Goal: Task Accomplishment & Management: Complete application form

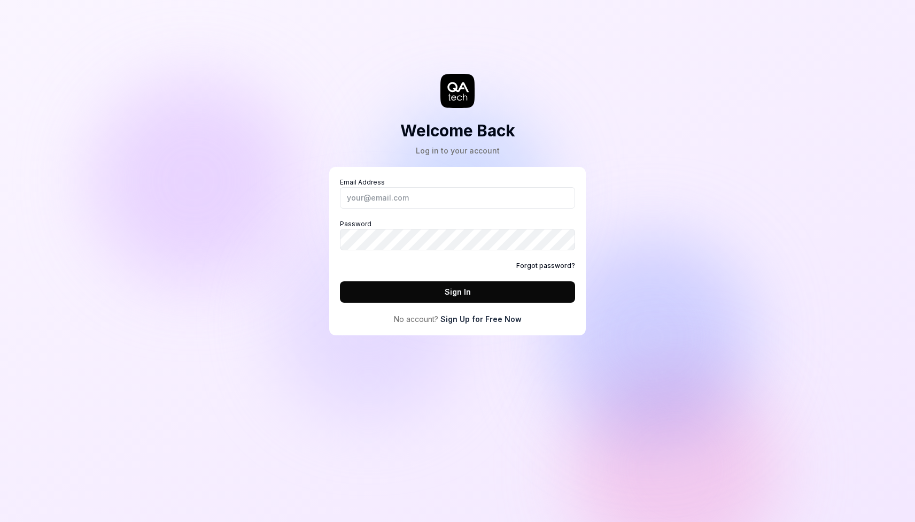
click at [472, 321] on link "Sign Up for Free Now" at bounding box center [480, 318] width 81 height 11
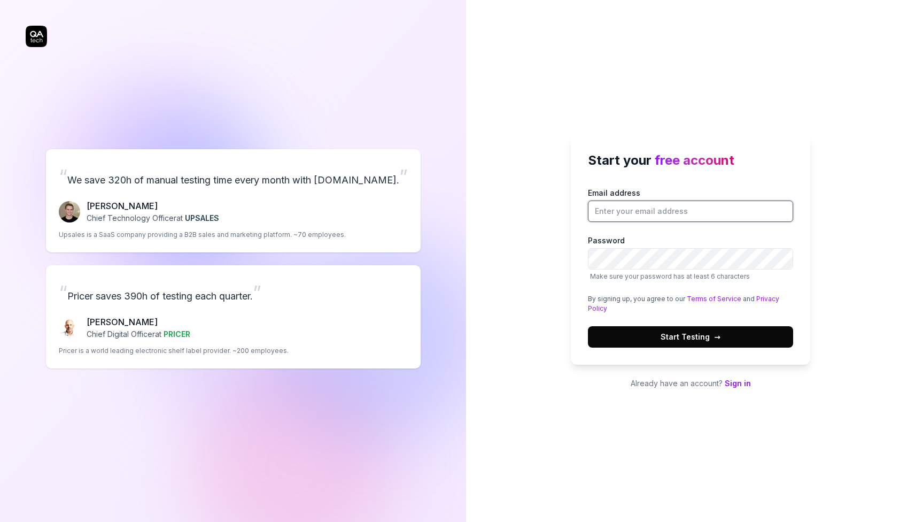
click at [689, 218] on input "Email address" at bounding box center [690, 210] width 205 height 21
type input "[EMAIL_ADDRESS][DOMAIN_NAME]"
click at [672, 241] on label "Password Make sure your password has at least 6 characters" at bounding box center [690, 258] width 205 height 46
click at [731, 385] on link "Sign in" at bounding box center [738, 382] width 26 height 9
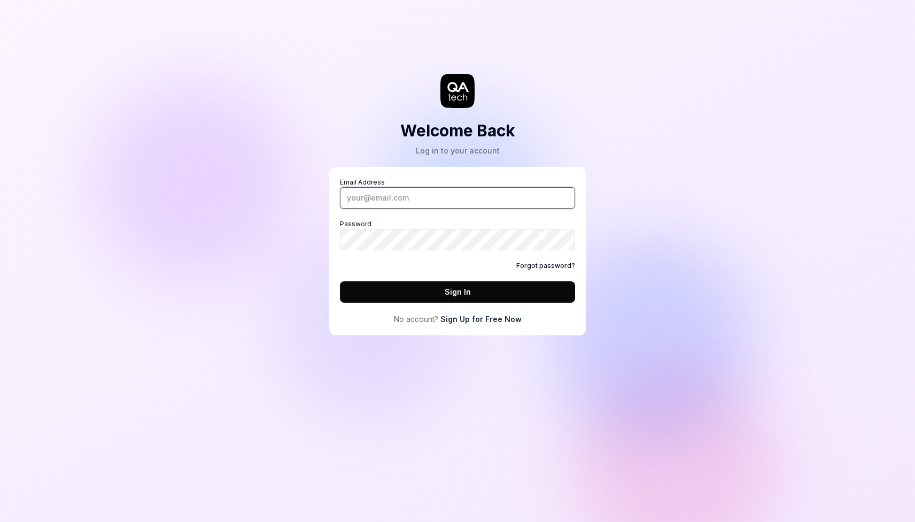
click at [438, 195] on input "Email Address" at bounding box center [457, 197] width 235 height 21
type input "[EMAIL_ADDRESS][DOMAIN_NAME]"
click at [464, 292] on button "Sign In" at bounding box center [457, 291] width 235 height 21
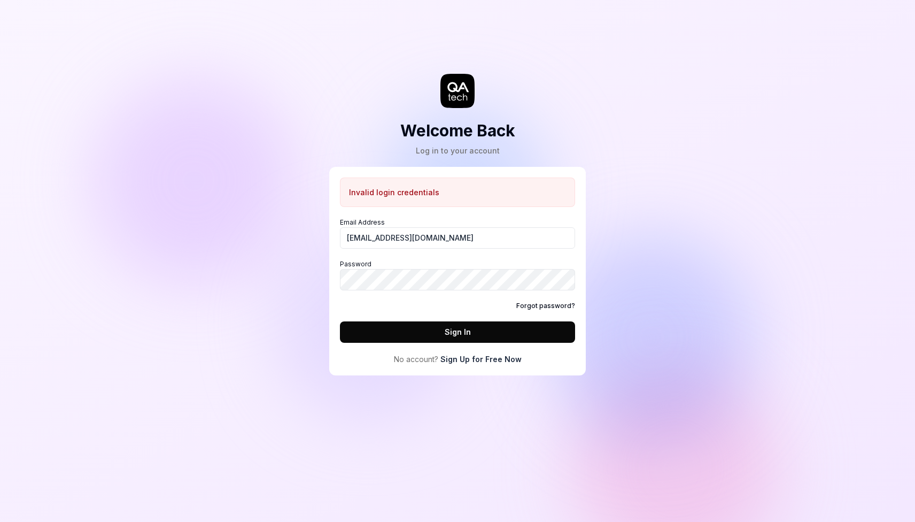
click at [483, 364] on link "Sign Up for Free Now" at bounding box center [480, 358] width 81 height 11
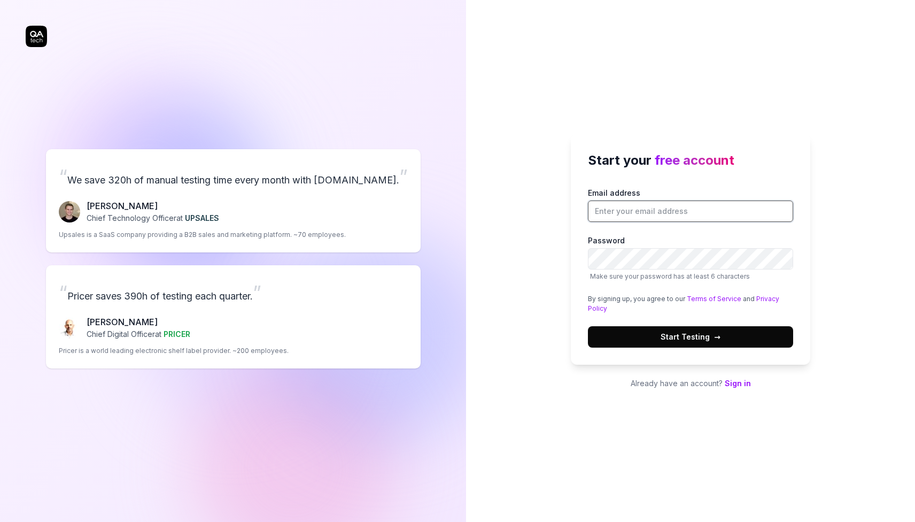
click at [661, 211] on input "Email address" at bounding box center [690, 210] width 205 height 21
type input "[EMAIL_ADDRESS][DOMAIN_NAME]"
click at [715, 336] on span "→" at bounding box center [717, 336] width 6 height 11
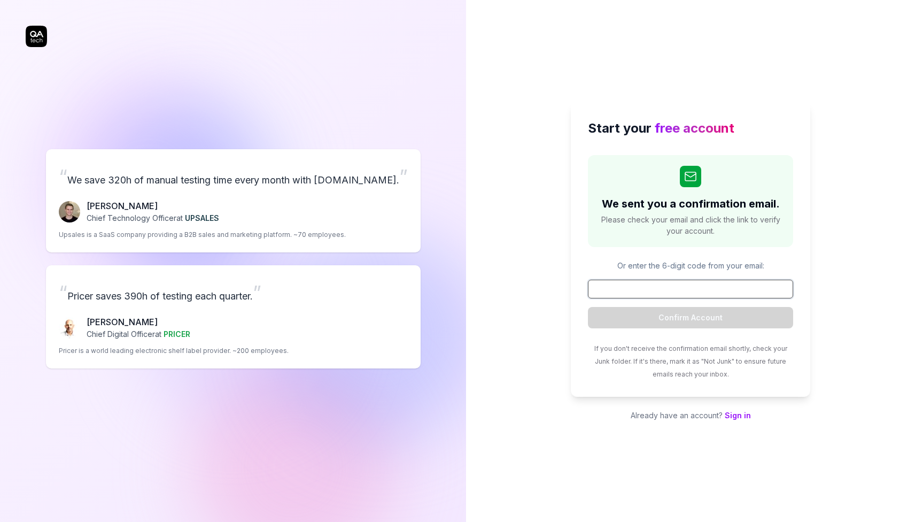
click at [667, 288] on input at bounding box center [690, 289] width 205 height 19
paste input "230847"
type input "230847"
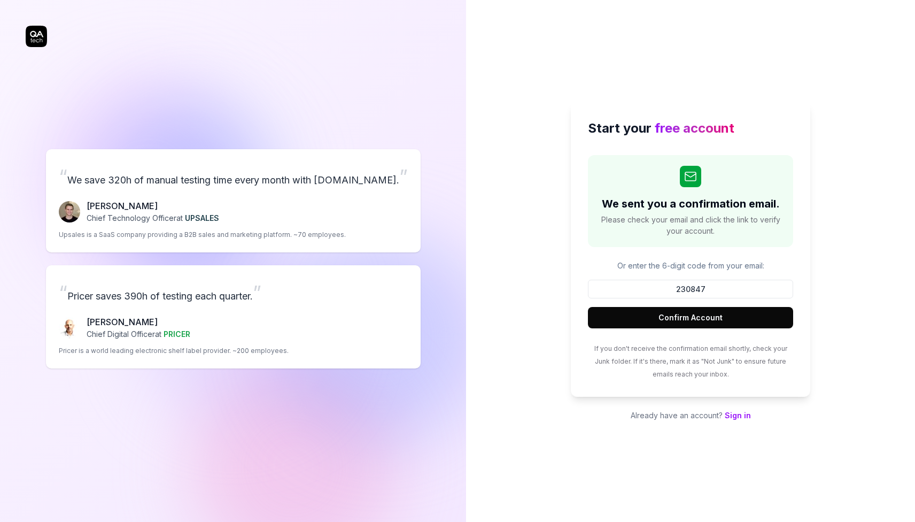
click at [691, 316] on button "Confirm Account" at bounding box center [690, 317] width 205 height 21
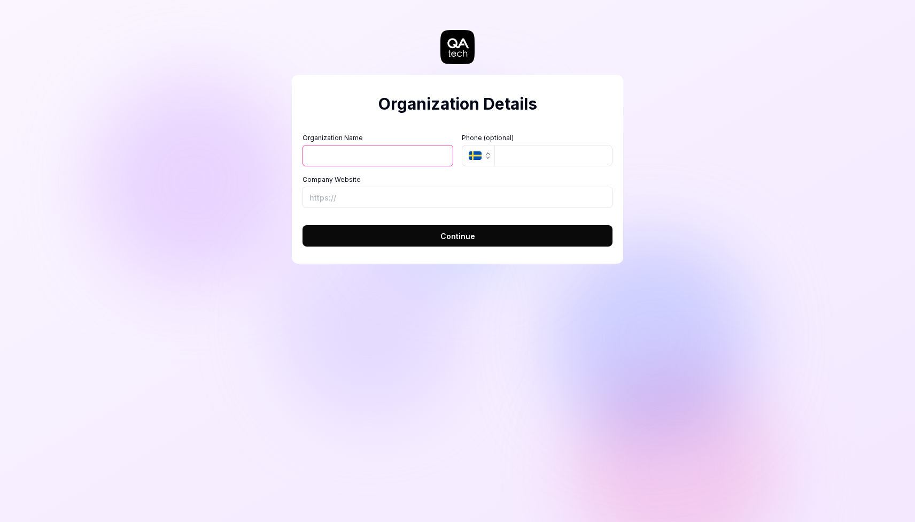
click at [377, 156] on input "Organization Name" at bounding box center [378, 155] width 151 height 21
click at [373, 160] on input "Organization Name" at bounding box center [378, 155] width 151 height 21
type input "re:solved"
click at [518, 151] on input "tel" at bounding box center [553, 155] width 118 height 21
click at [481, 152] on icon "button" at bounding box center [475, 155] width 13 height 9
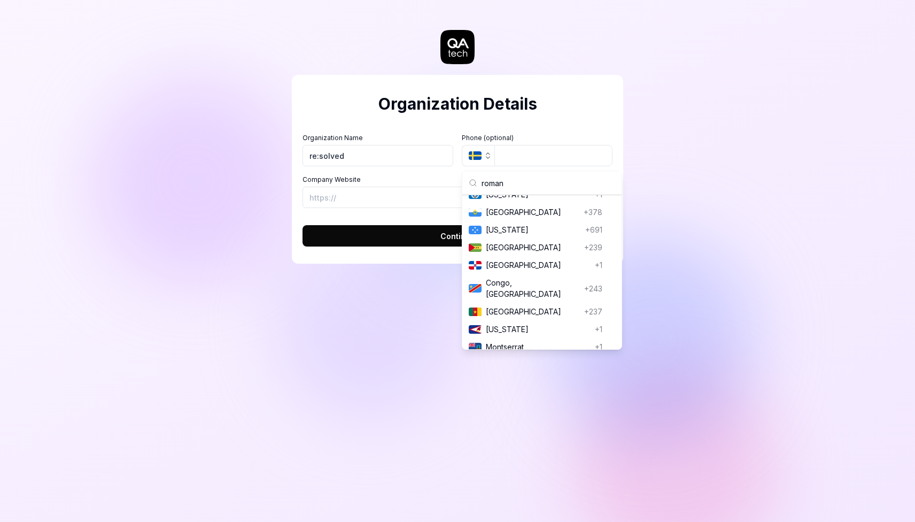
scroll to position [20, 0]
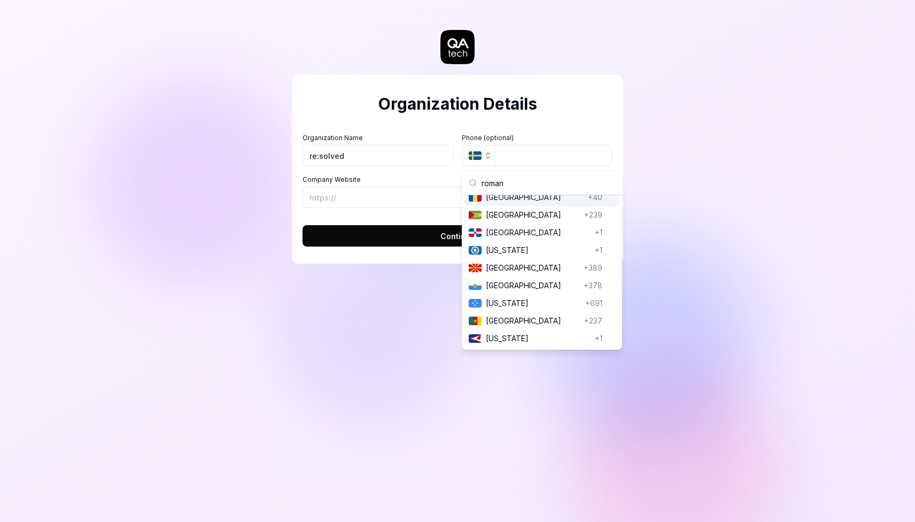
type input "romani"
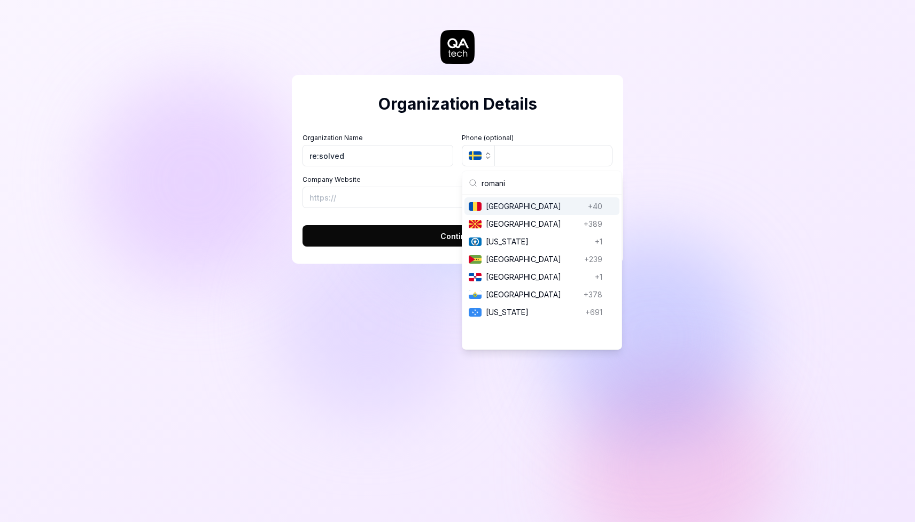
click at [501, 204] on span "Romania" at bounding box center [535, 205] width 98 height 11
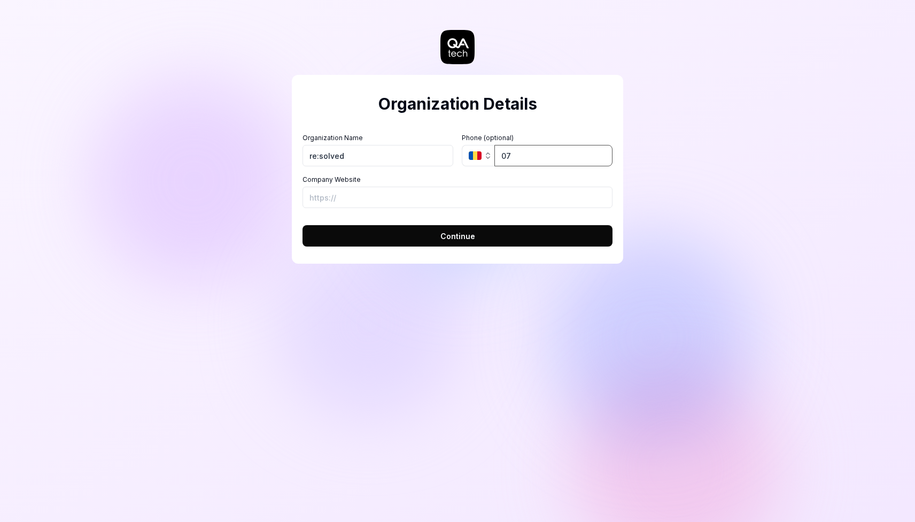
type input "0745 071 490"
click at [460, 234] on span "Continue" at bounding box center [457, 235] width 35 height 11
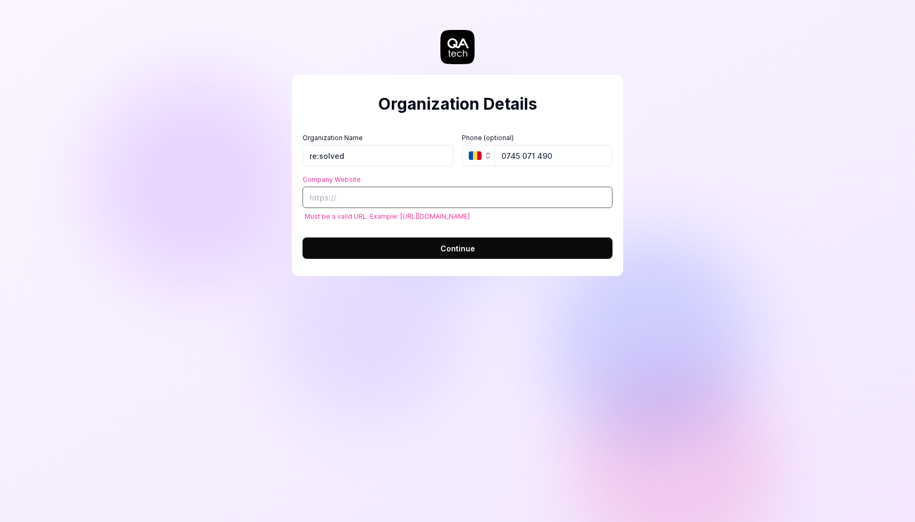
paste input "https://www.linkedin.com/feed/"
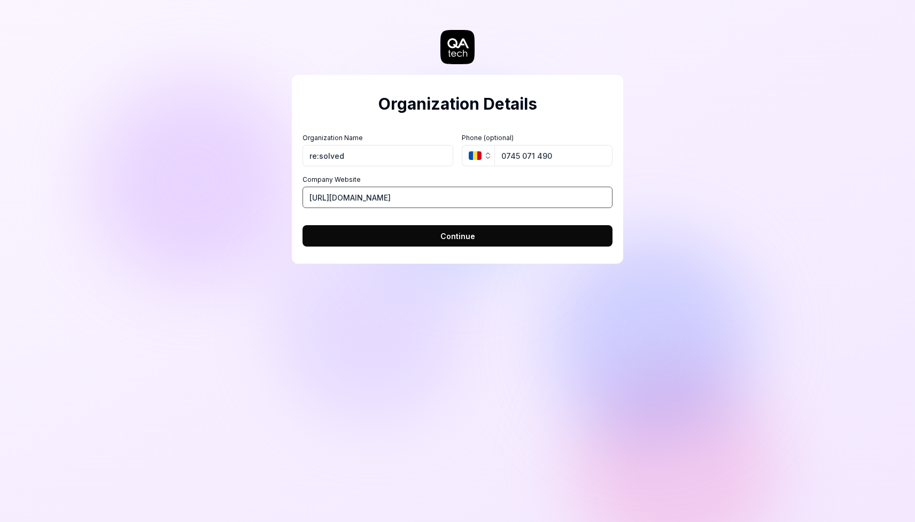
type input "https://www.linkedin.com/feed/"
click at [449, 234] on span "Continue" at bounding box center [457, 235] width 35 height 11
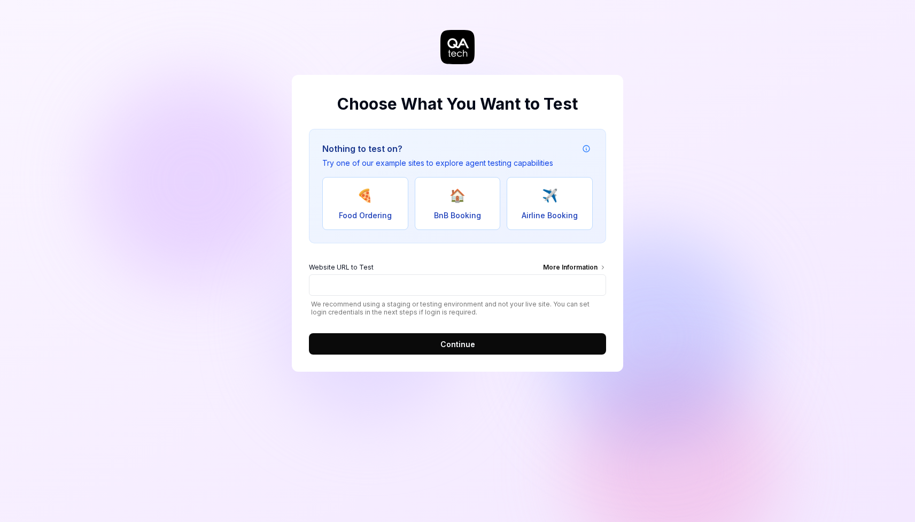
click at [377, 208] on button "🍕 Food Ordering" at bounding box center [365, 203] width 86 height 53
type input "[URL][DOMAIN_NAME]"
click at [468, 342] on span "Continue" at bounding box center [457, 343] width 35 height 11
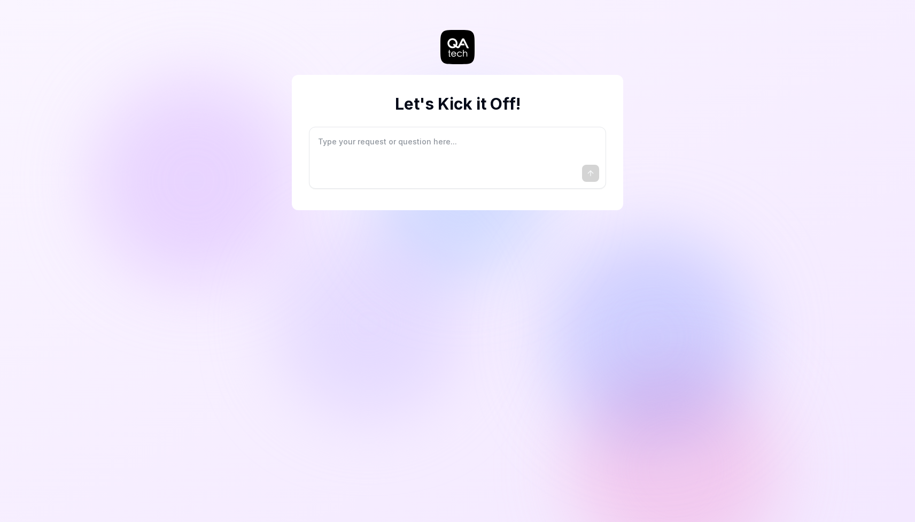
type textarea "*"
type textarea "I"
type textarea "*"
type textarea "I"
type textarea "*"
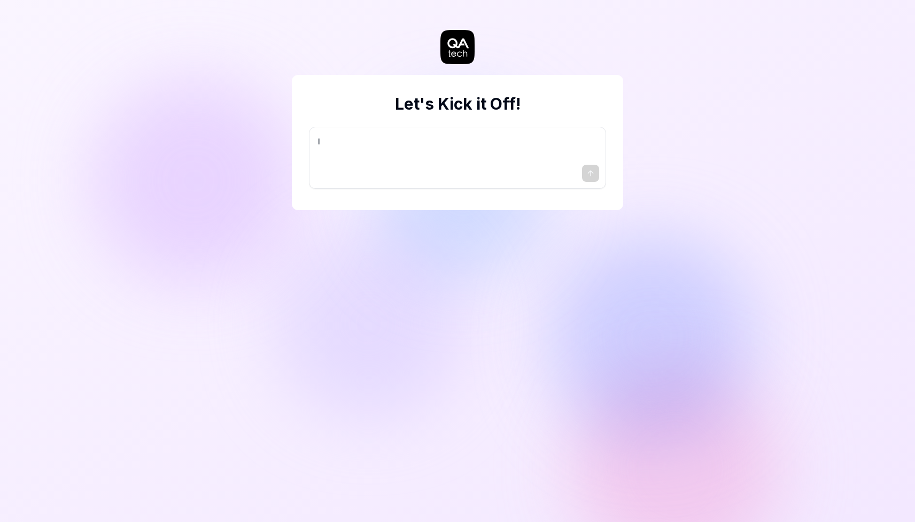
type textarea "I w"
type textarea "*"
type textarea "I wa"
type textarea "*"
type textarea "I wan"
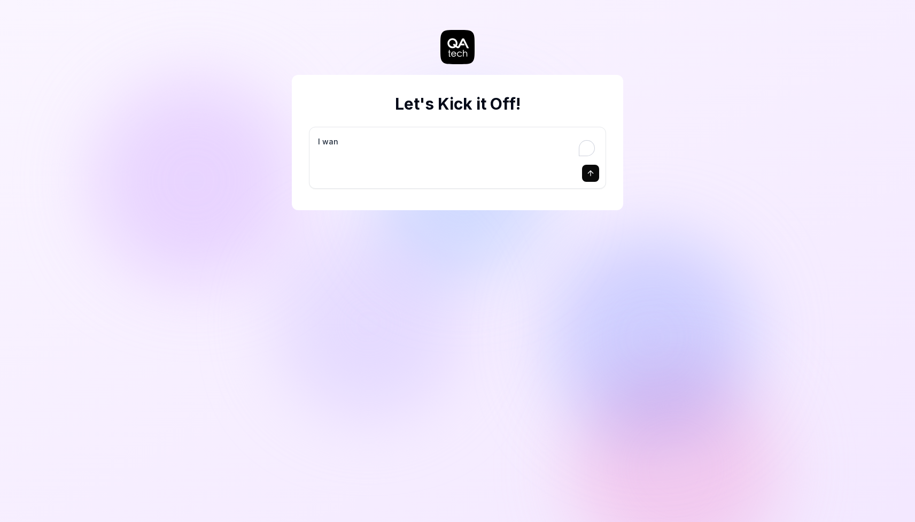
type textarea "*"
type textarea "I want"
type textarea "*"
type textarea "I want"
type textarea "*"
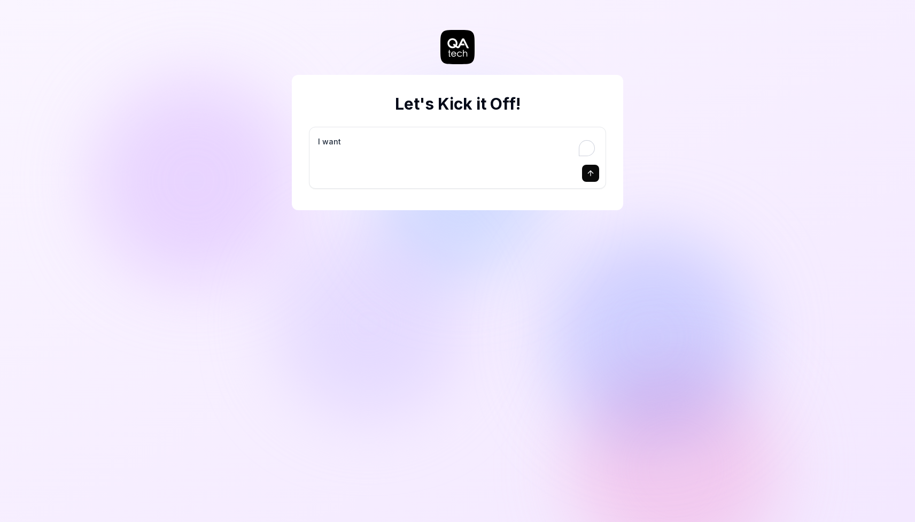
type textarea "I want a"
type textarea "*"
type textarea "I want a"
type textarea "*"
type textarea "I want a g"
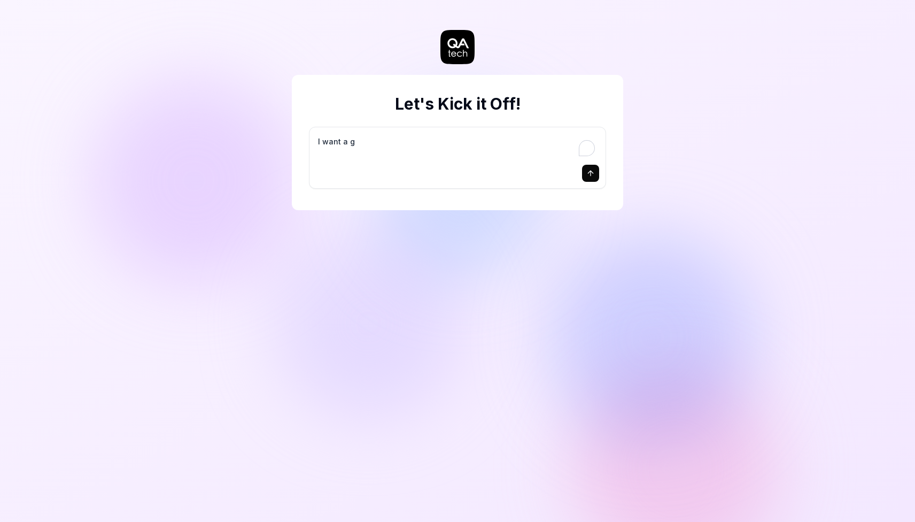
type textarea "*"
type textarea "I want a go"
type textarea "*"
type textarea "I want a goo"
type textarea "*"
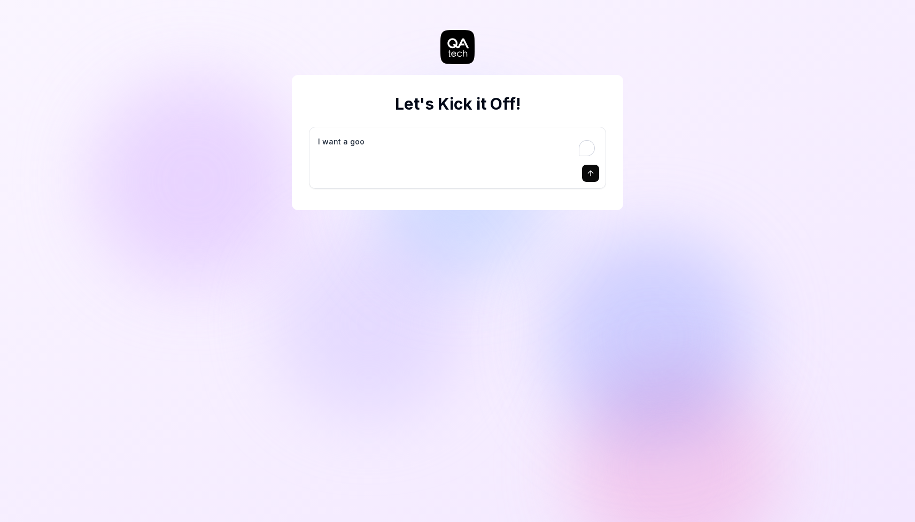
type textarea "I want a good"
type textarea "*"
type textarea "I want a good"
type textarea "*"
type textarea "I want a good t"
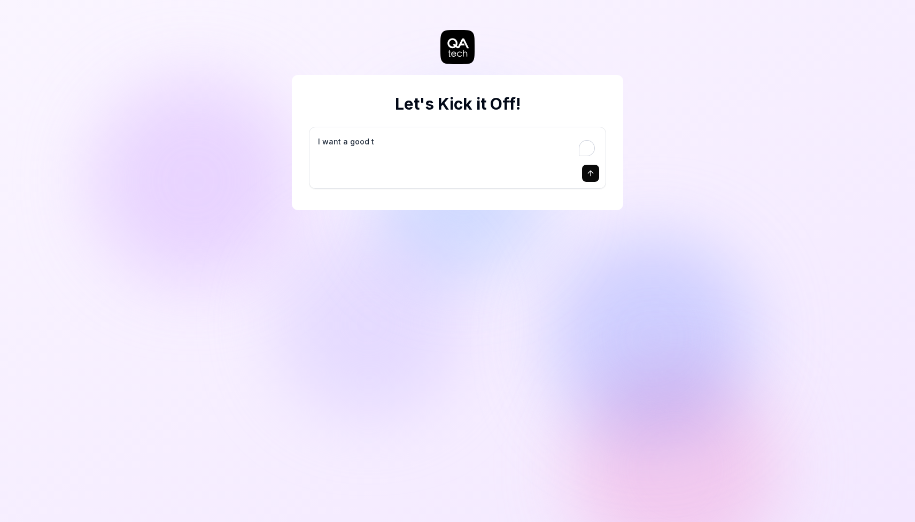
type textarea "*"
type textarea "I want a good te"
type textarea "*"
type textarea "I want a good tes"
type textarea "*"
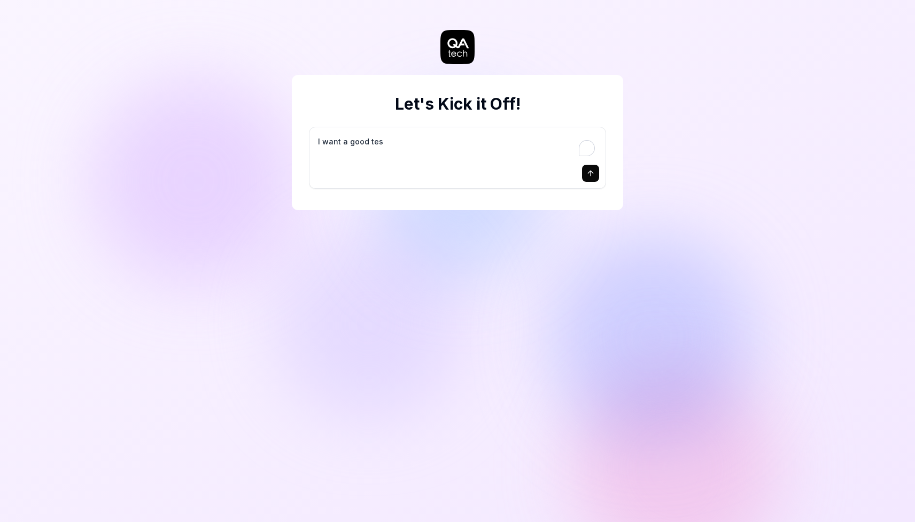
type textarea "I want a good test"
type textarea "*"
type textarea "I want a good test"
type textarea "*"
type textarea "I want a good test s"
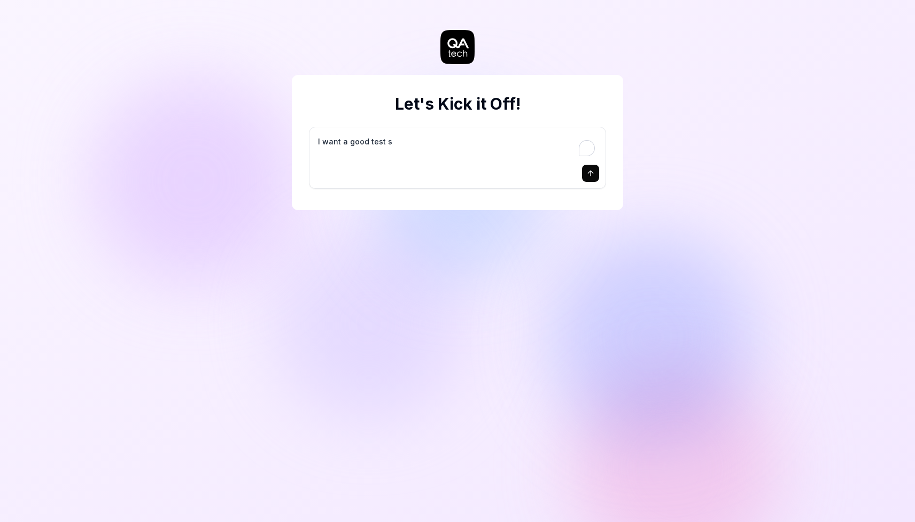
type textarea "*"
type textarea "I want a good test se"
type textarea "*"
type textarea "I want a good test set"
type textarea "*"
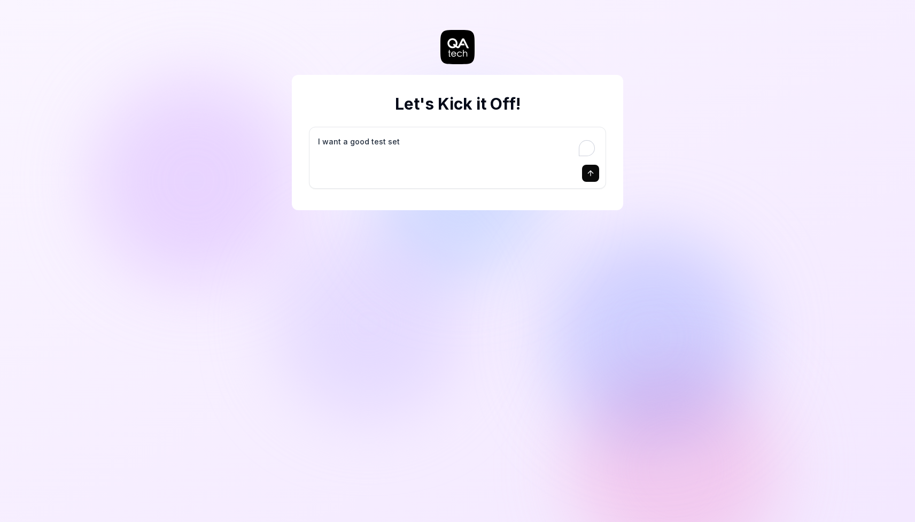
type textarea "I want a good test setu"
type textarea "*"
type textarea "I want a good test setup"
type textarea "*"
type textarea "I want a good test setup"
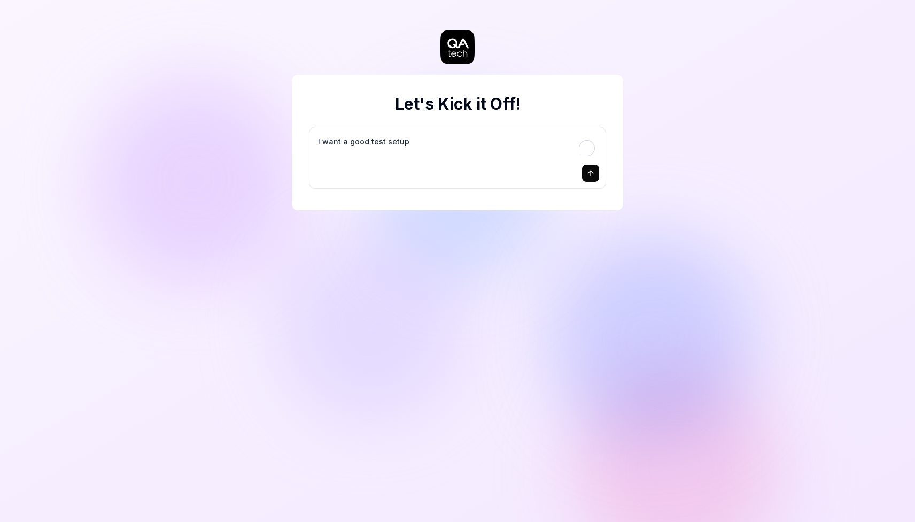
type textarea "*"
type textarea "I want a good test setup f"
type textarea "*"
type textarea "I want a good test setup fo"
type textarea "*"
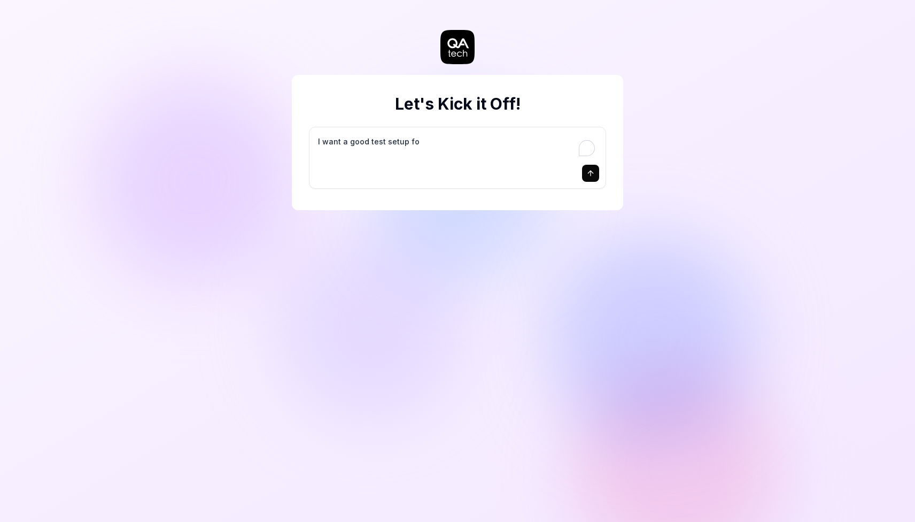
type textarea "I want a good test setup for"
type textarea "*"
type textarea "I want a good test setup for"
type textarea "*"
type textarea "I want a good test setup for m"
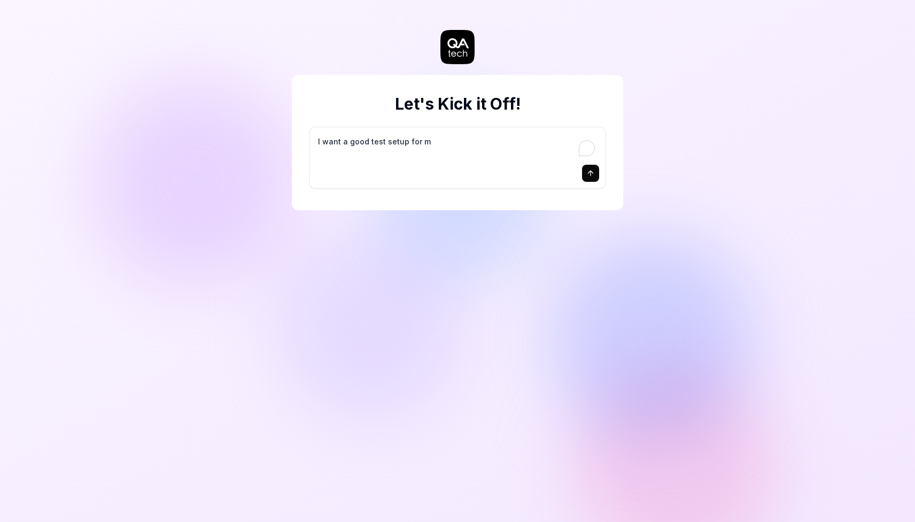
type textarea "*"
type textarea "I want a good test setup for my"
type textarea "*"
type textarea "I want a good test setup for my"
type textarea "*"
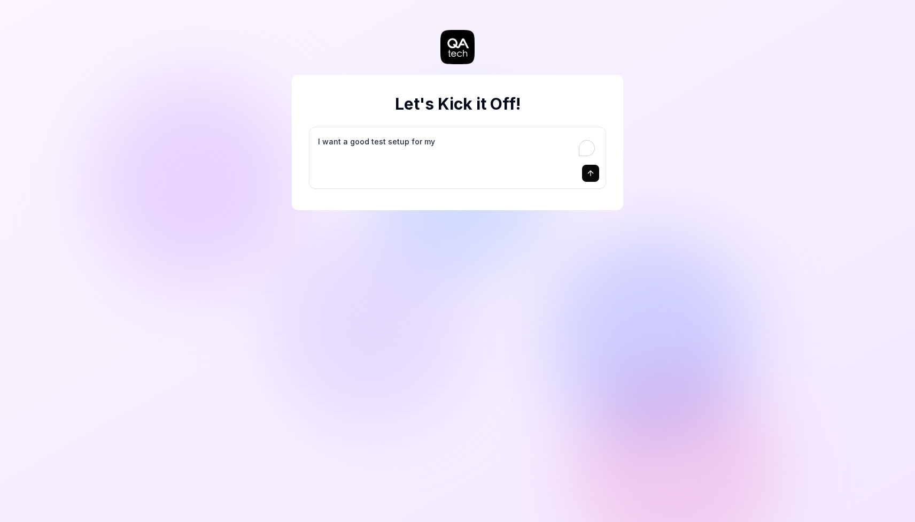
type textarea "I want a good test setup for my s"
type textarea "*"
type textarea "I want a good test setup for my si"
type textarea "*"
type textarea "I want a good test setup for my sit"
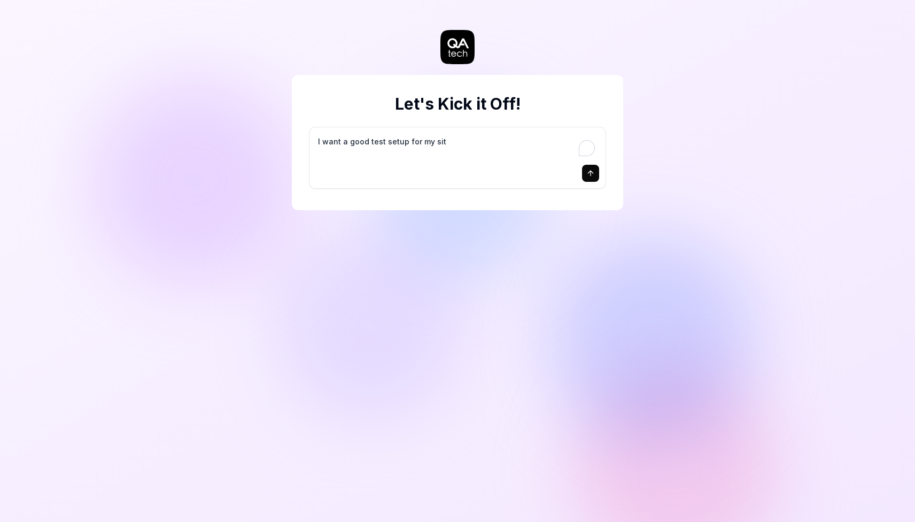
type textarea "*"
type textarea "I want a good test setup for my site"
type textarea "*"
type textarea "I want a good test setup for my site"
type textarea "*"
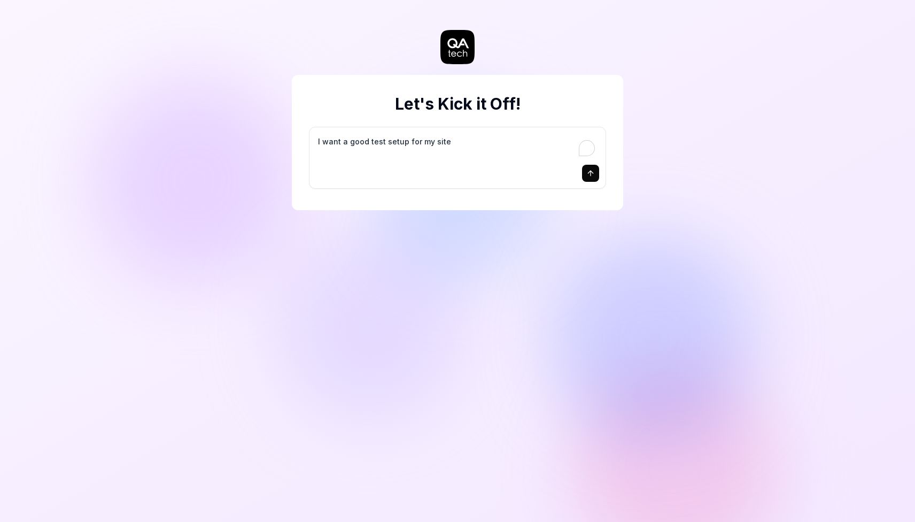
type textarea "I want a good test setup for my site -"
type textarea "*"
type textarea "I want a good test setup for my site -"
type textarea "*"
type textarea "I want a good test setup for my site - h"
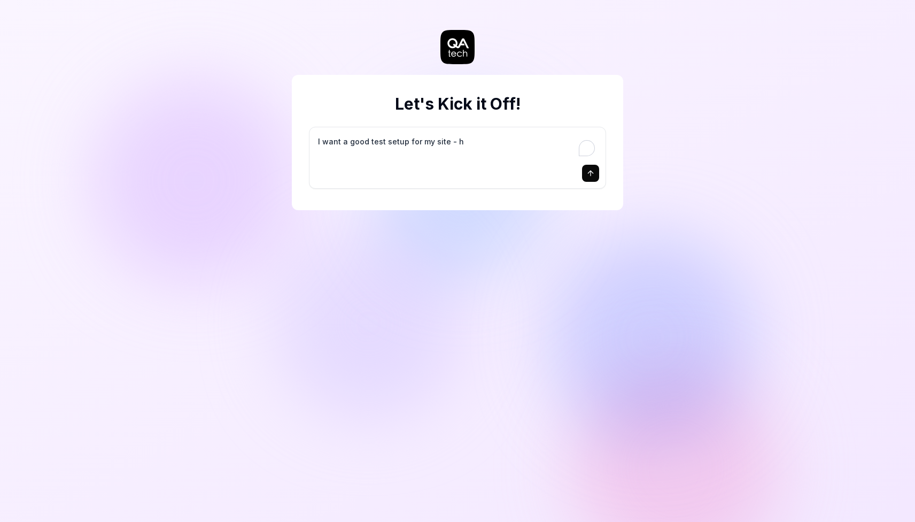
type textarea "*"
type textarea "I want a good test setup for my site - he"
type textarea "*"
type textarea "I want a good test setup for my site - hel"
type textarea "*"
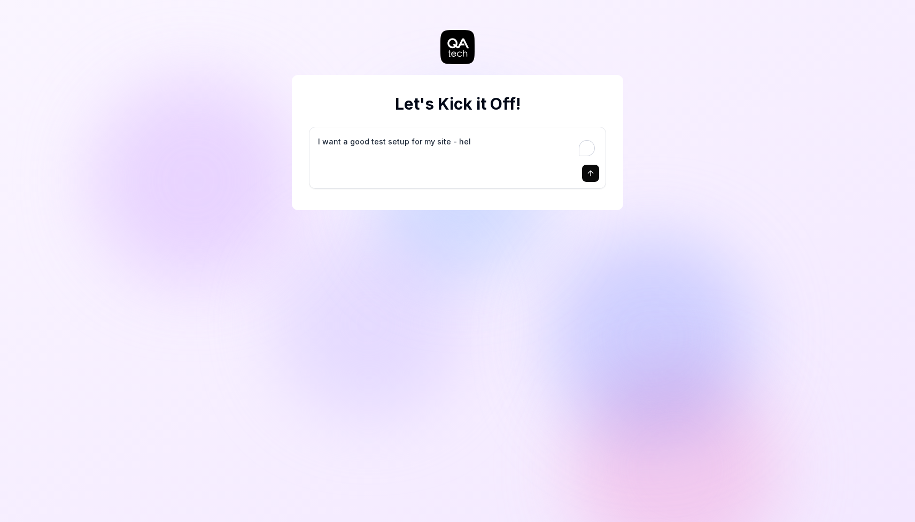
type textarea "I want a good test setup for my site - help"
type textarea "*"
type textarea "I want a good test setup for my site - help"
type textarea "*"
type textarea "I want a good test setup for my site - help m"
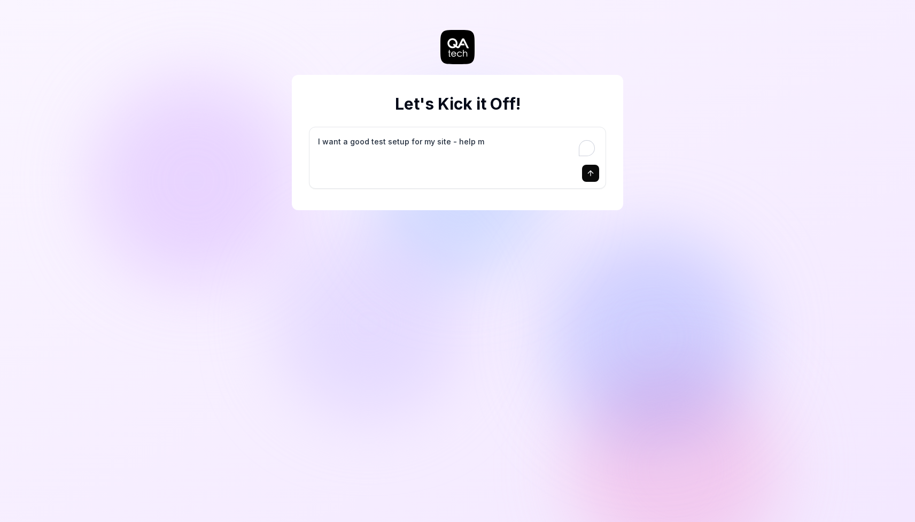
type textarea "*"
type textarea "I want a good test setup for my site - help me"
type textarea "*"
type textarea "I want a good test setup for my site - help me"
type textarea "*"
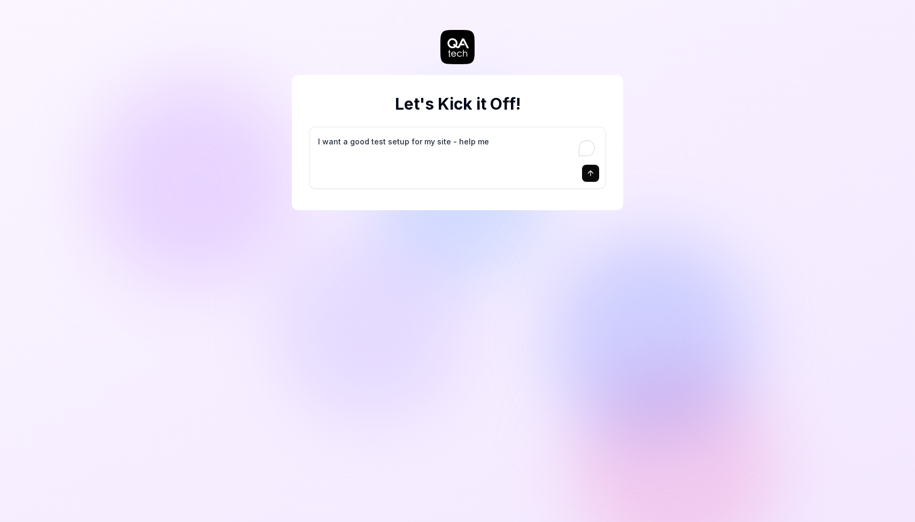
type textarea "I want a good test setup for my site - help me c"
type textarea "*"
type textarea "I want a good test setup for my site - help me cr"
type textarea "*"
type textarea "I want a good test setup for my site - help me cre"
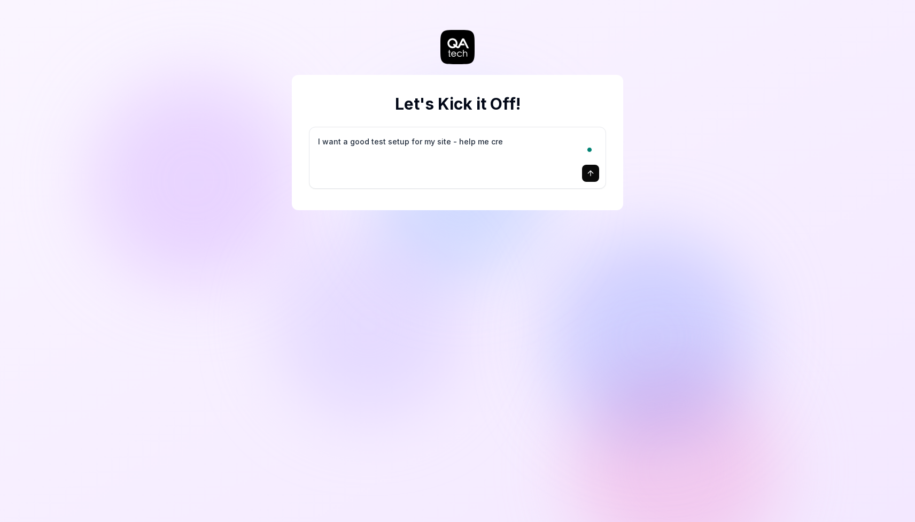
type textarea "*"
type textarea "I want a good test setup for my site - help me crea"
type textarea "*"
type textarea "I want a good test setup for my site - help me creat"
type textarea "*"
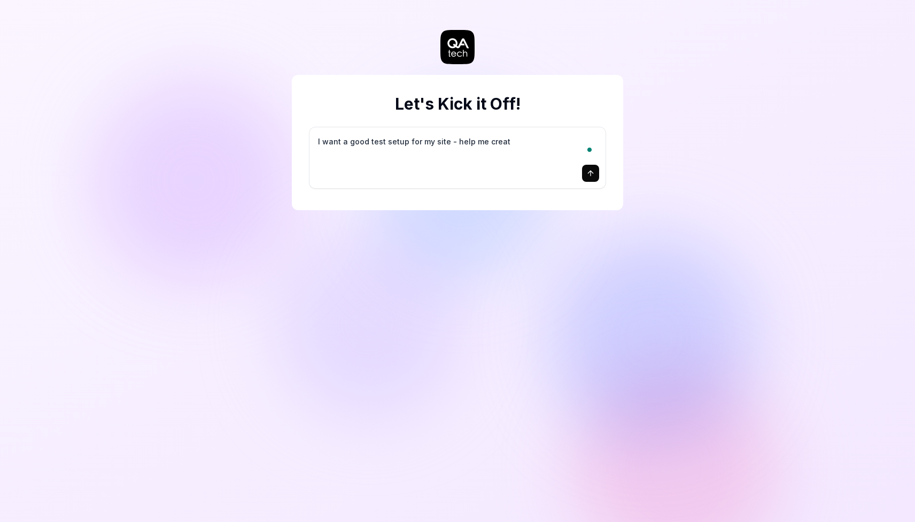
type textarea "I want a good test setup for my site - help me create"
type textarea "*"
type textarea "I want a good test setup for my site - help me create"
type textarea "*"
type textarea "I want a good test setup for my site - help me create t"
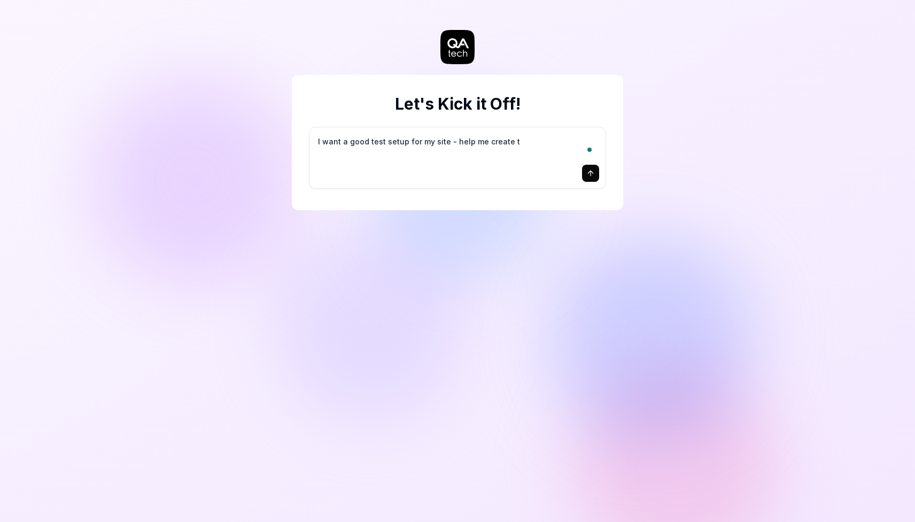
type textarea "*"
type textarea "I want a good test setup for my site - help me create th"
type textarea "*"
type textarea "I want a good test setup for my site - help me create the"
type textarea "*"
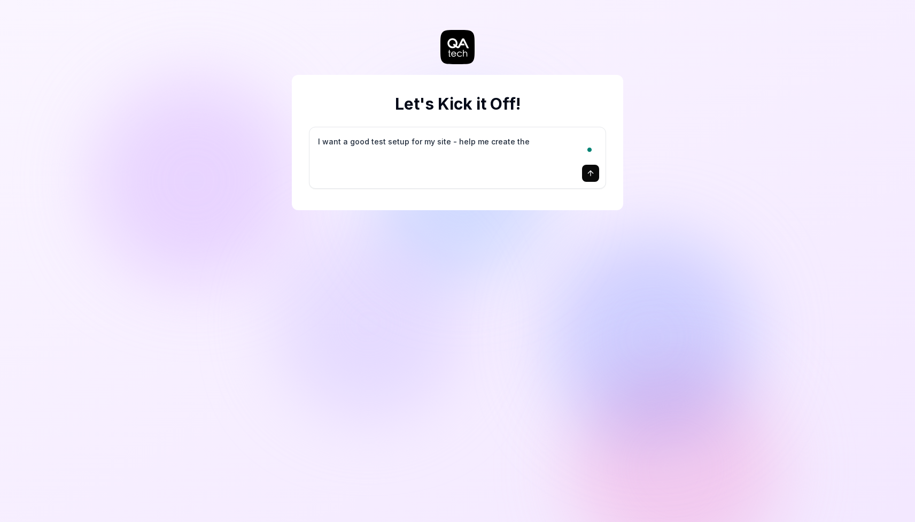
type textarea "I want a good test setup for my site - help me create the"
type textarea "*"
type textarea "I want a good test setup for my site - help me create the f"
type textarea "*"
type textarea "I want a good test setup for my site - help me create the fi"
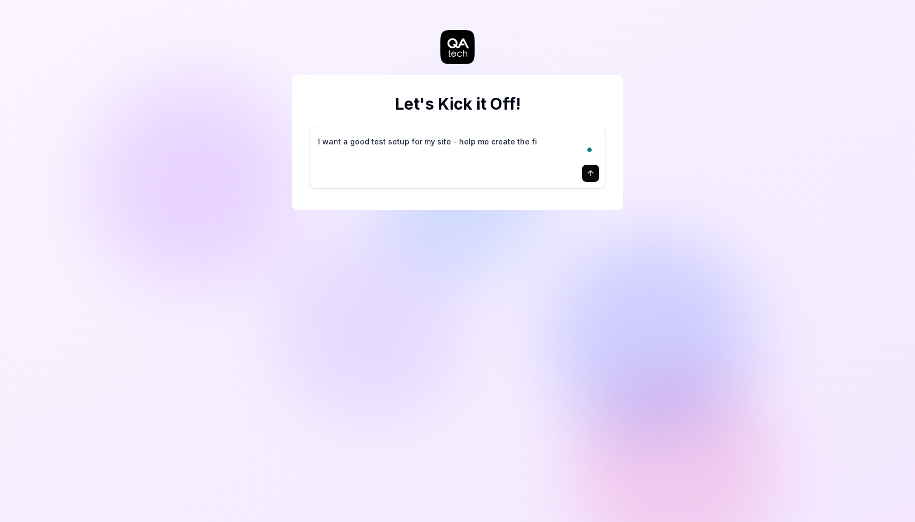
type textarea "*"
type textarea "I want a good test setup for my site - help me create the fir"
type textarea "*"
type textarea "I want a good test setup for my site - help me create the firs"
type textarea "*"
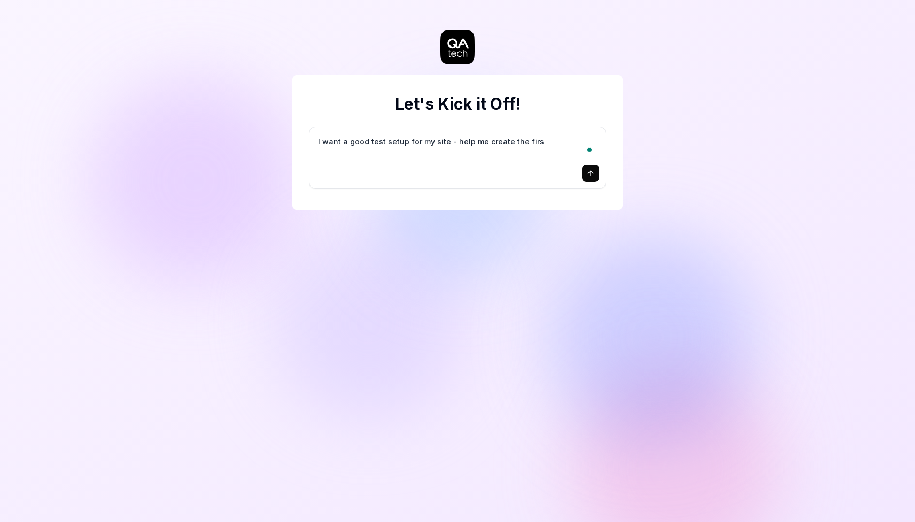
type textarea "I want a good test setup for my site - help me create the first"
type textarea "*"
type textarea "I want a good test setup for my site - help me create the first"
type textarea "*"
type textarea "I want a good test setup for my site - help me create the first 3"
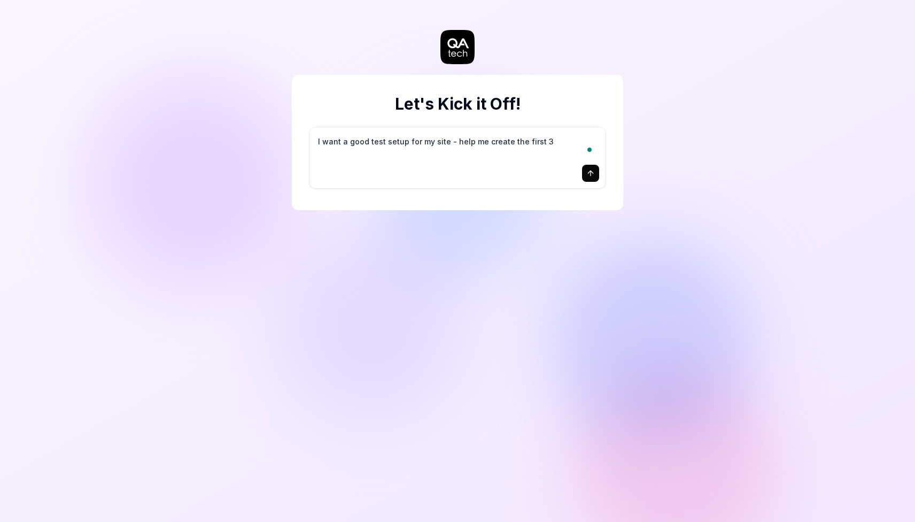
type textarea "*"
type textarea "I want a good test setup for my site - help me create the first 3-"
type textarea "*"
type textarea "I want a good test setup for my site - help me create the first 3-5"
type textarea "*"
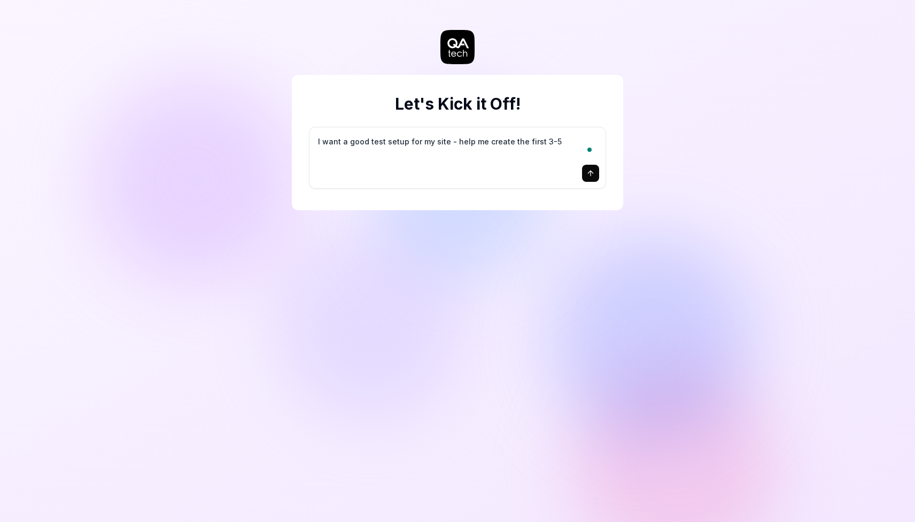
type textarea "I want a good test setup for my site - help me create the first 3-5"
type textarea "*"
type textarea "I want a good test setup for my site - help me create the first 3-5 t"
type textarea "*"
type textarea "I want a good test setup for my site - help me create the first 3-5 te"
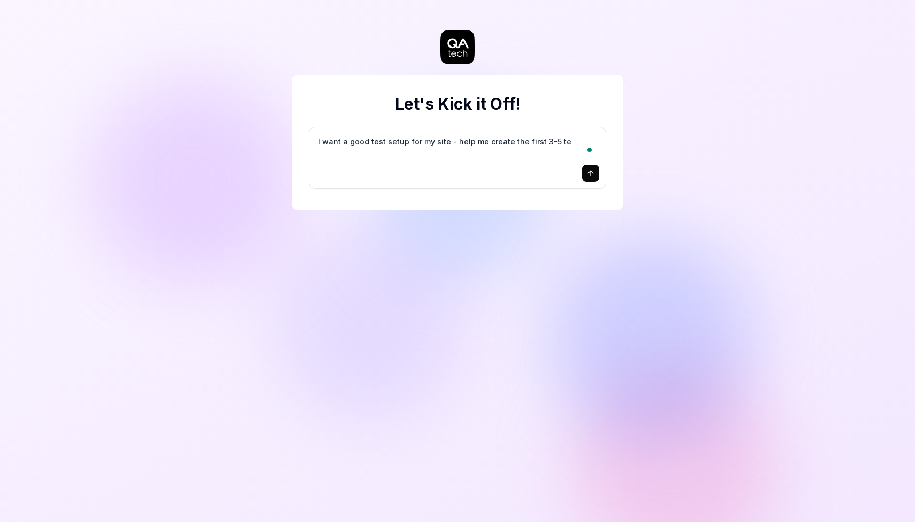
type textarea "*"
type textarea "I want a good test setup for my site - help me create the first 3-5 tes"
type textarea "*"
type textarea "I want a good test setup for my site - help me create the first 3-5 test"
type textarea "*"
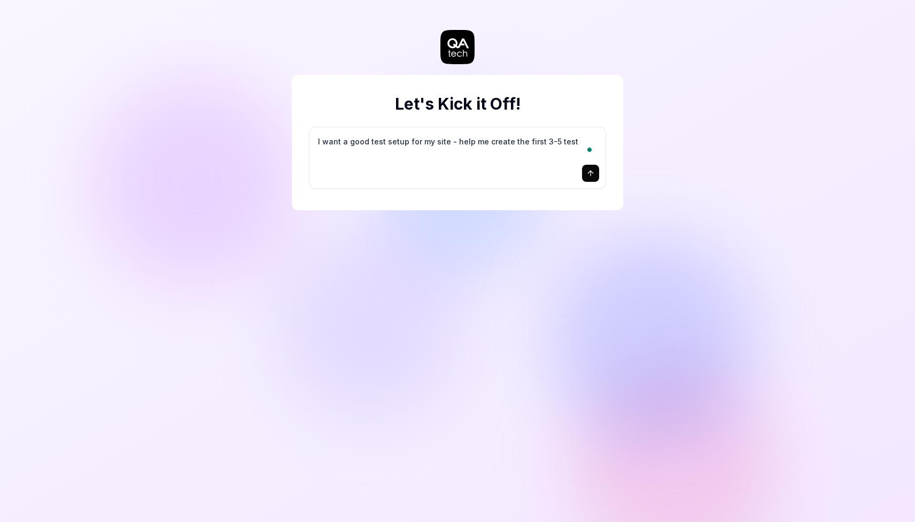
type textarea "I want a good test setup for my site - help me create the first 3-5 test"
type textarea "*"
type textarea "I want a good test setup for my site - help me create the first 3-5 test c"
type textarea "*"
type textarea "I want a good test setup for my site - help me create the first 3-5 test ca"
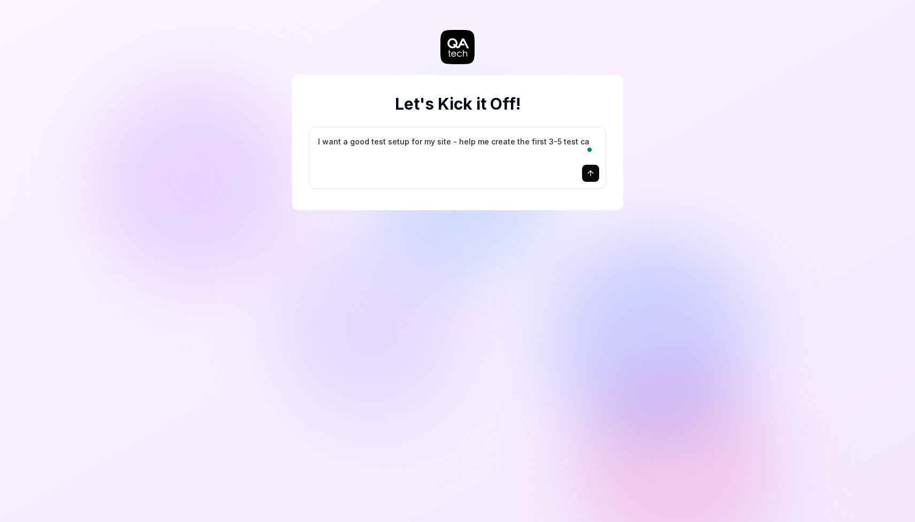
type textarea "*"
type textarea "I want a good test setup for my site - help me create the first 3-5 test cas"
type textarea "*"
type textarea "I want a good test setup for my site - help me create the first 3-5 test case"
type textarea "*"
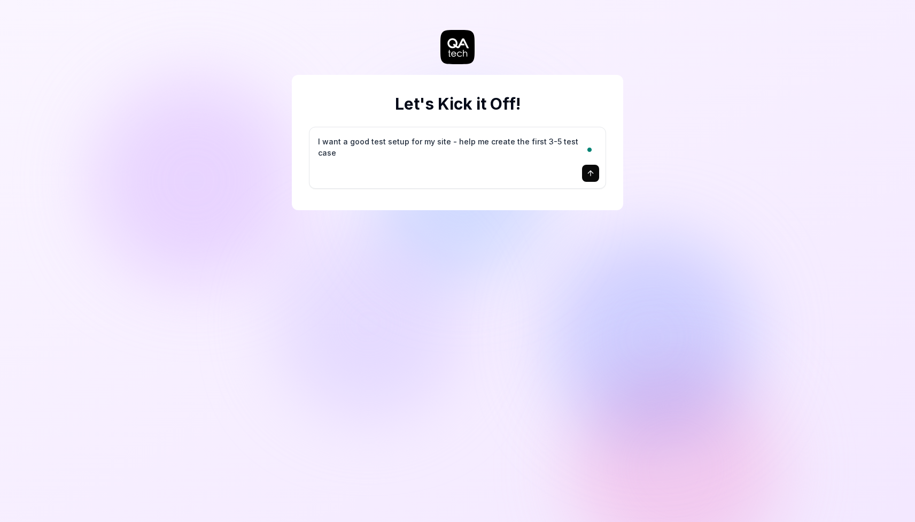
type textarea "I want a good test setup for my site - help me create the first 3-5 test cases"
click at [593, 177] on button "submit" at bounding box center [590, 173] width 17 height 17
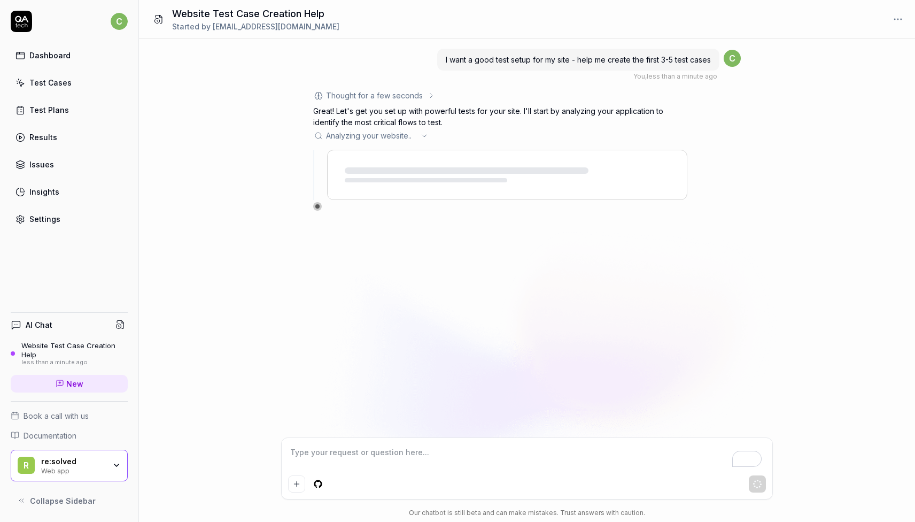
click at [64, 56] on div "Dashboard" at bounding box center [49, 55] width 41 height 11
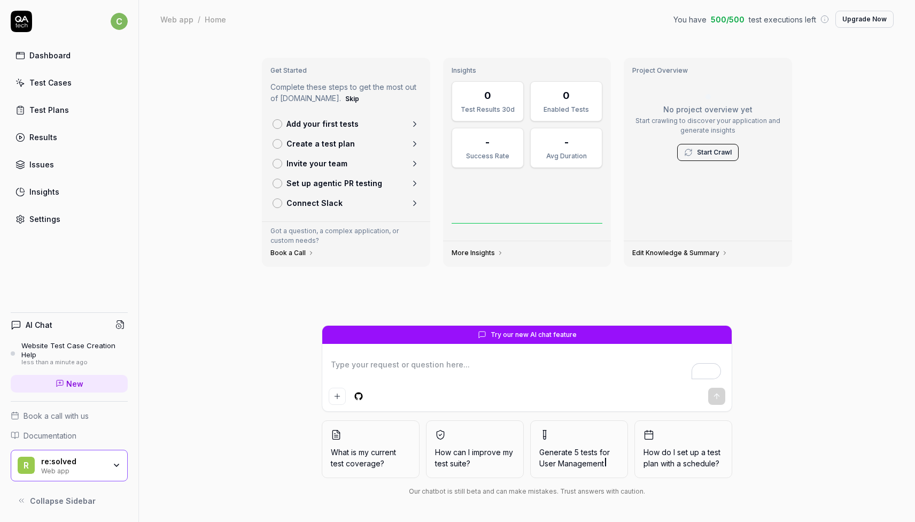
click at [82, 82] on link "Test Cases" at bounding box center [69, 82] width 117 height 21
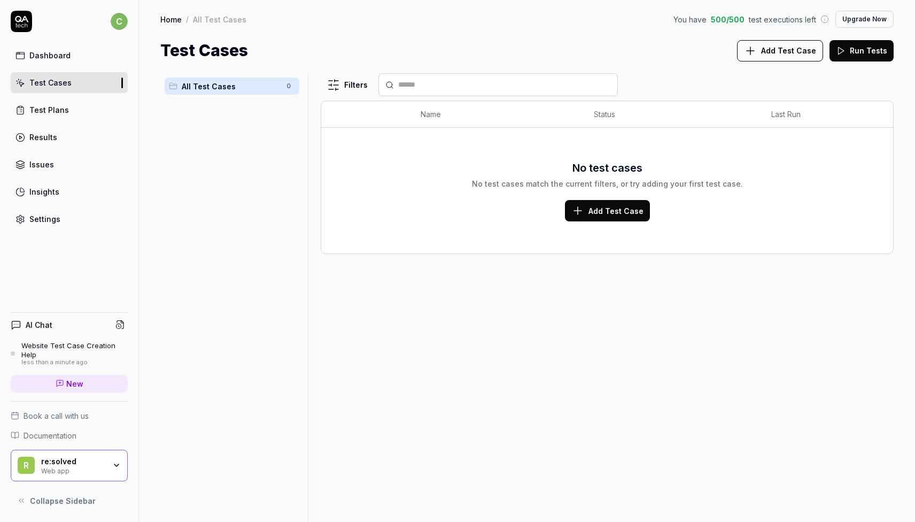
click at [74, 111] on link "Test Plans" at bounding box center [69, 109] width 117 height 21
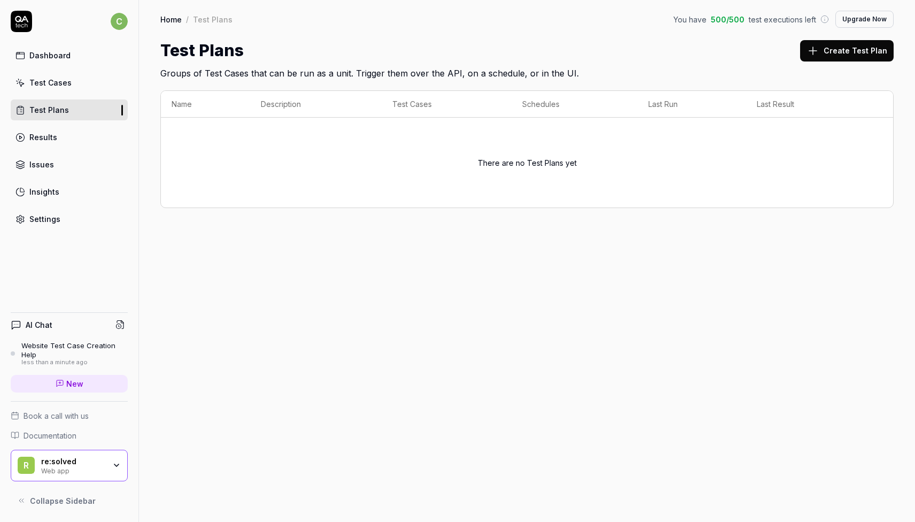
click at [72, 219] on link "Settings" at bounding box center [69, 218] width 117 height 21
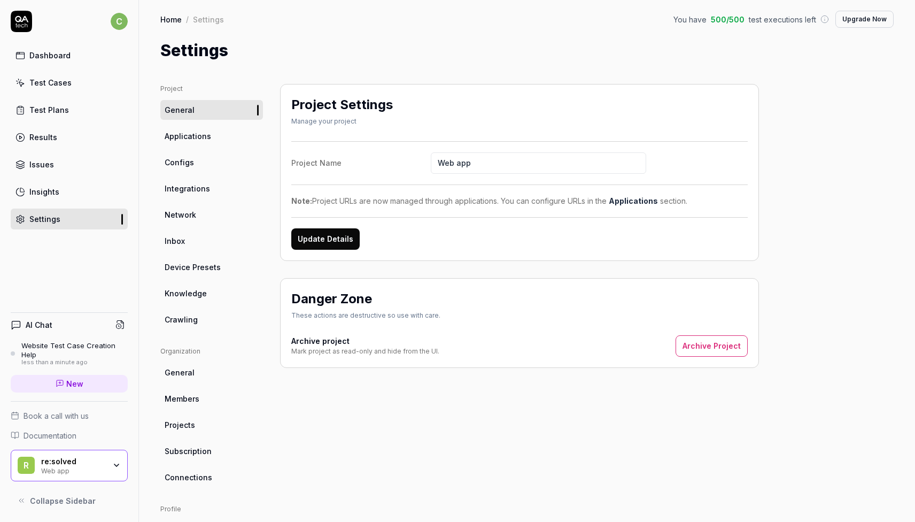
click at [66, 189] on link "Insights" at bounding box center [69, 191] width 117 height 21
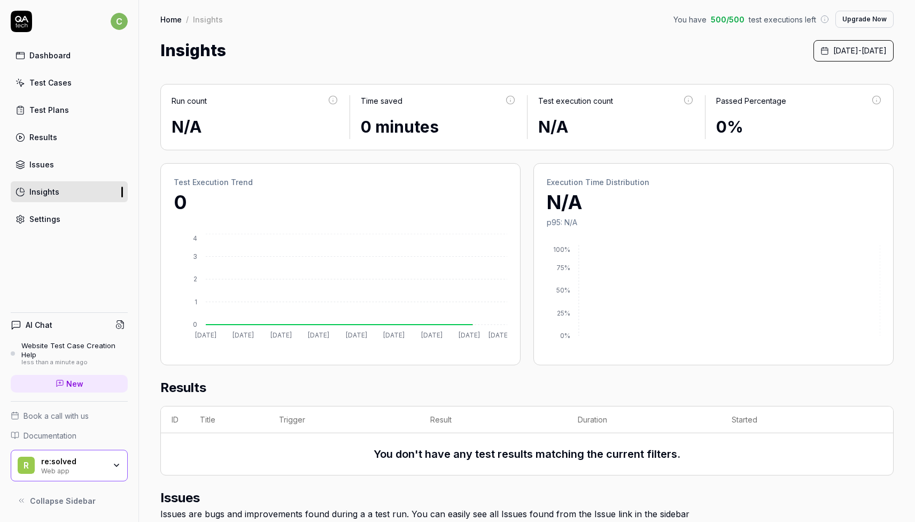
click at [65, 147] on link "Results" at bounding box center [69, 137] width 117 height 21
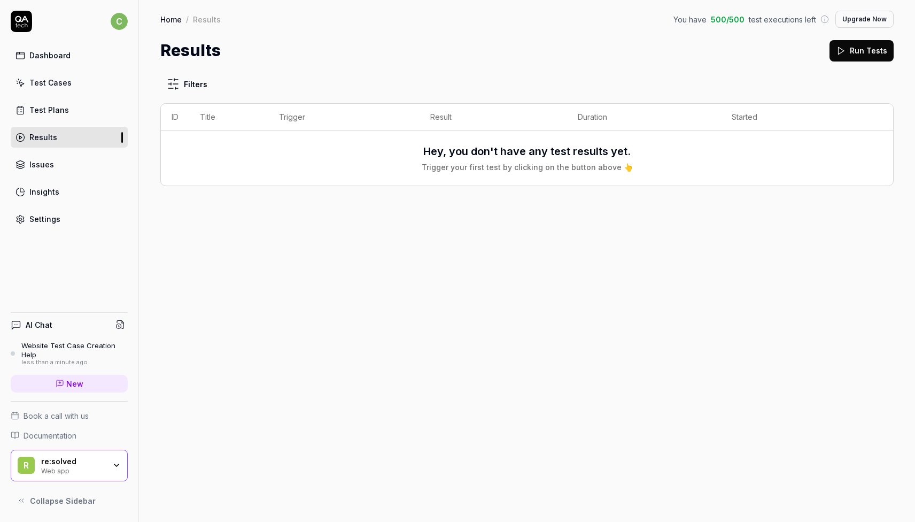
click at [71, 164] on link "Issues" at bounding box center [69, 164] width 117 height 21
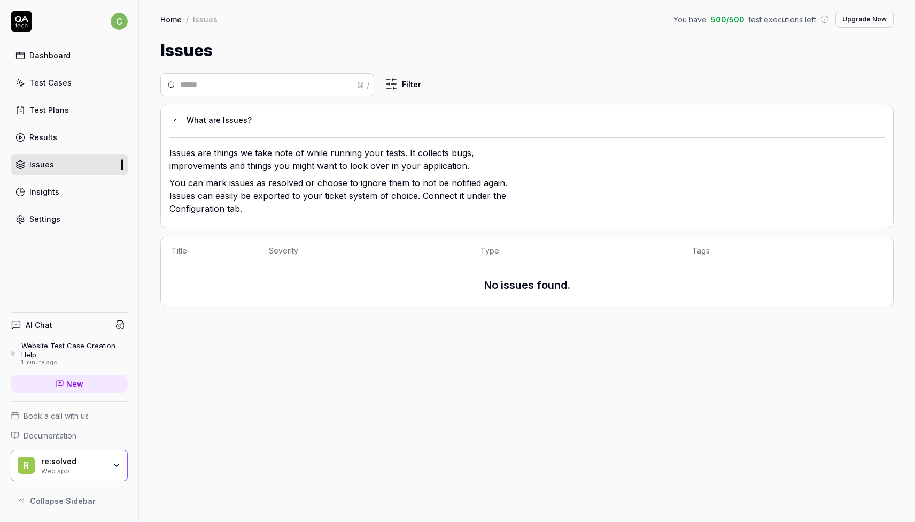
click at [69, 63] on link "Dashboard" at bounding box center [69, 55] width 117 height 21
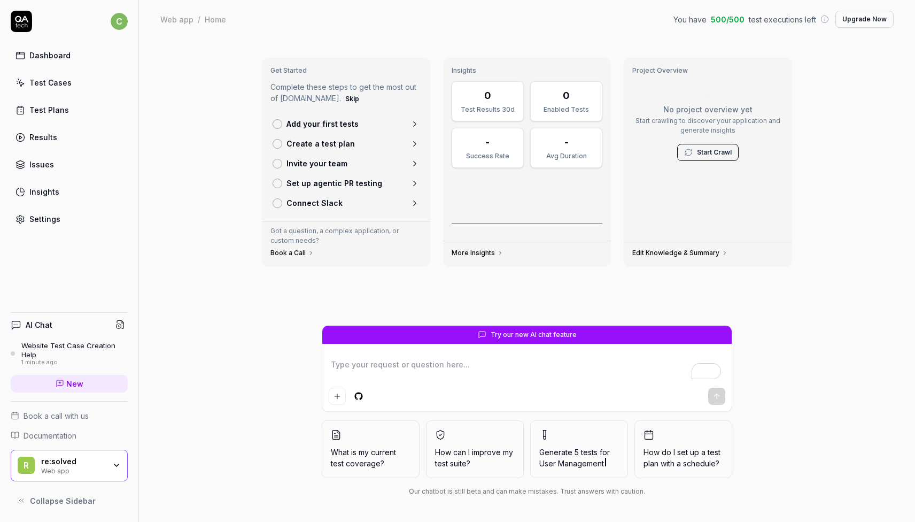
click at [67, 346] on div "Website Test Case Creation Help" at bounding box center [74, 350] width 106 height 18
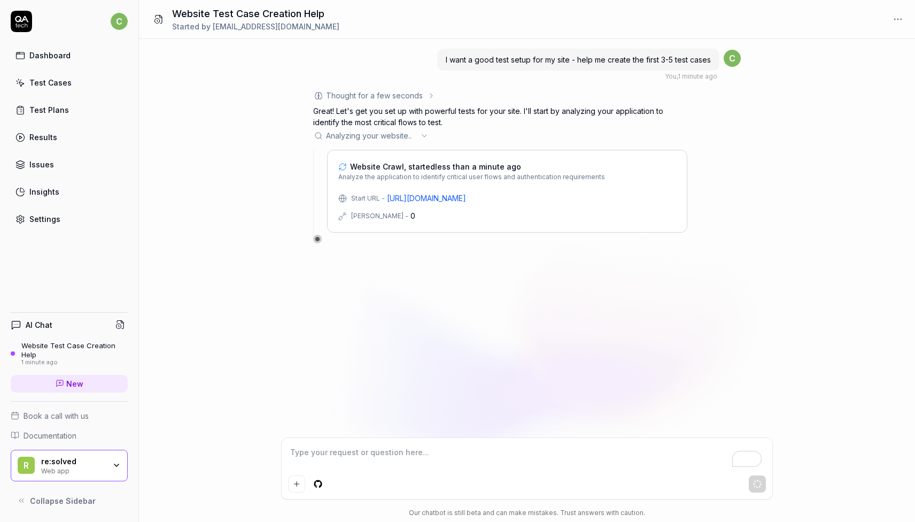
click at [466, 193] on link "[URL][DOMAIN_NAME]" at bounding box center [426, 197] width 79 height 11
click at [67, 66] on div "Dashboard Test Cases Test Plans Results Issues Insights Settings" at bounding box center [69, 137] width 117 height 184
click at [64, 58] on div "Dashboard" at bounding box center [49, 55] width 41 height 11
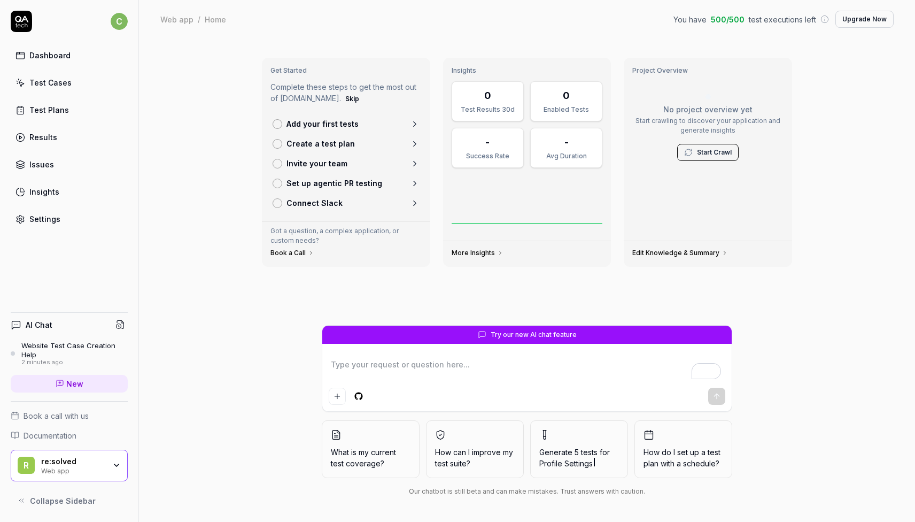
type textarea "*"
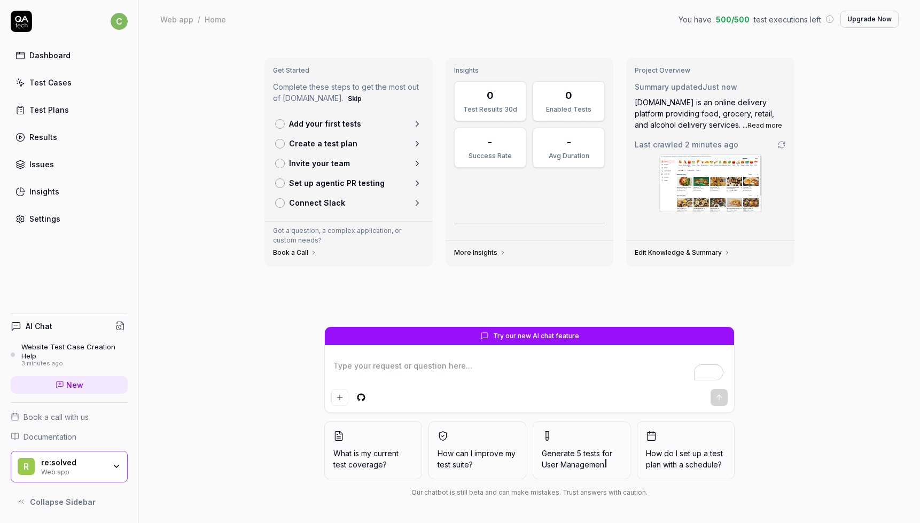
click at [57, 92] on link "Test Cases" at bounding box center [69, 82] width 117 height 21
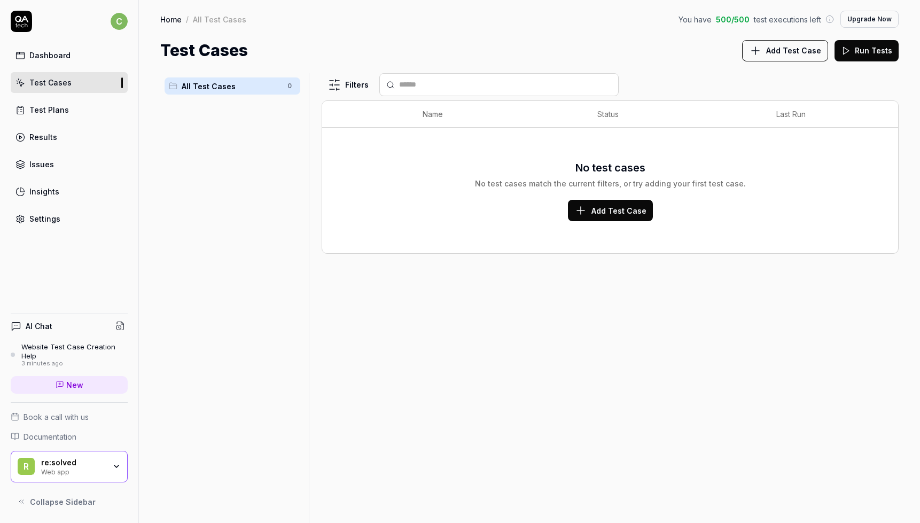
click at [73, 358] on div "Website Test Case Creation Help" at bounding box center [74, 352] width 106 height 18
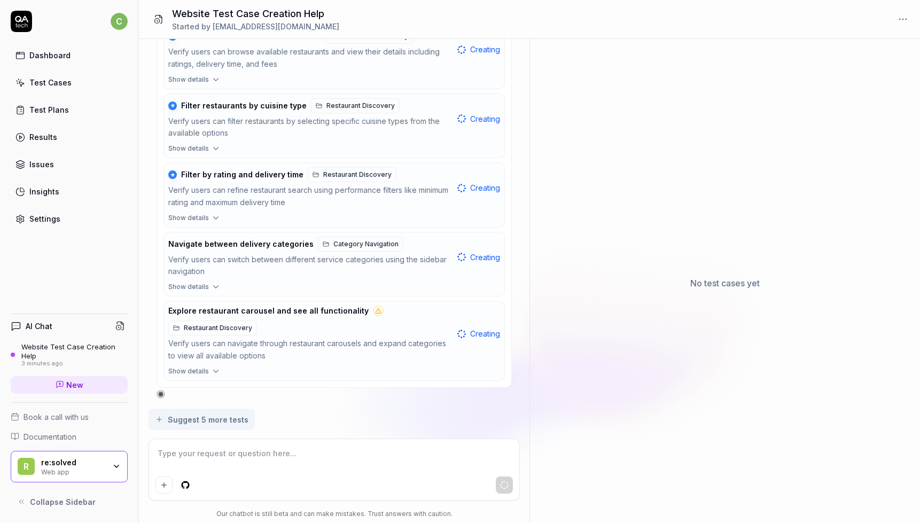
scroll to position [289, 0]
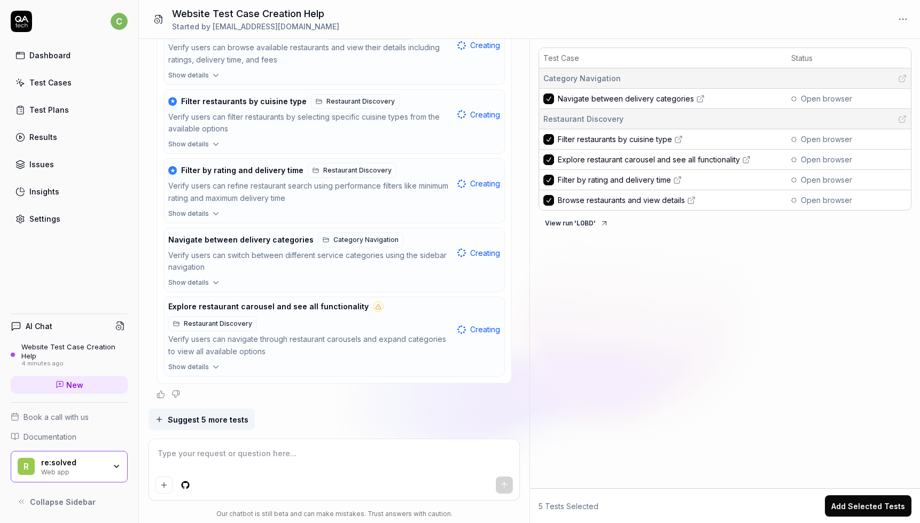
type textarea "*"
click at [61, 77] on div "Test Cases" at bounding box center [50, 82] width 42 height 11
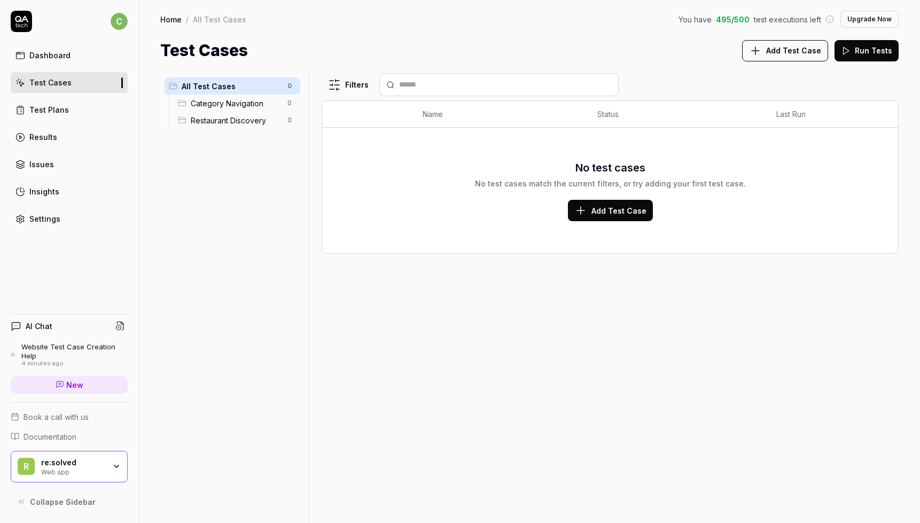
click at [62, 112] on div "Test Plans" at bounding box center [49, 109] width 40 height 11
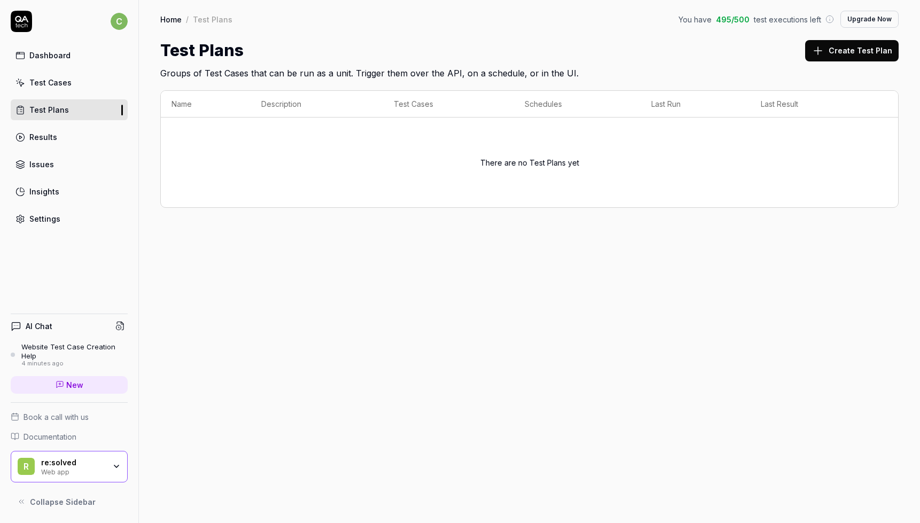
click at [62, 135] on link "Results" at bounding box center [69, 137] width 117 height 21
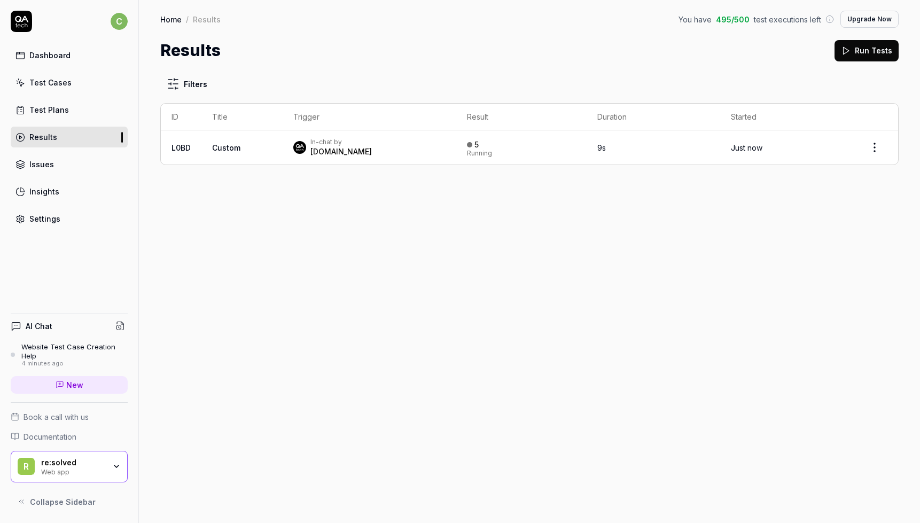
click at [66, 162] on link "Issues" at bounding box center [69, 164] width 117 height 21
